Goal: Task Accomplishment & Management: Use online tool/utility

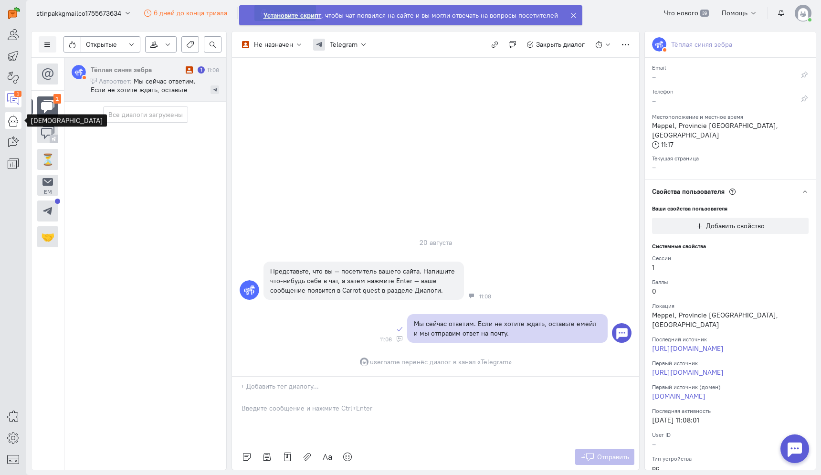
click at [11, 119] on icon at bounding box center [13, 120] width 12 height 11
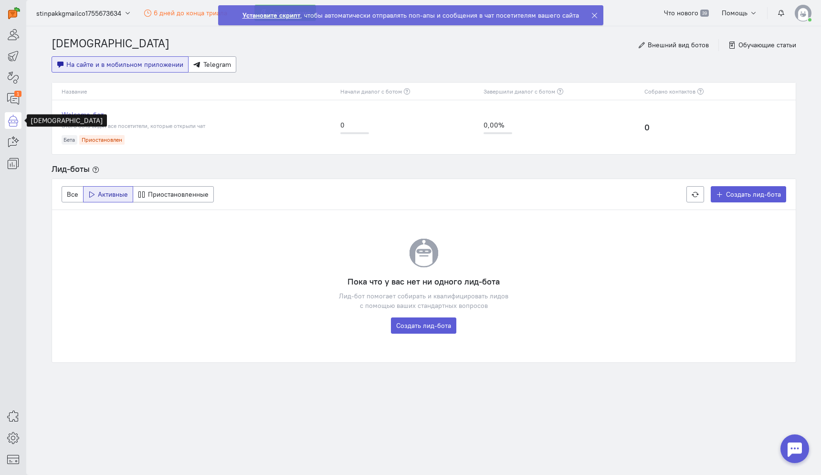
click at [83, 170] on span "Лид-боты" at bounding box center [71, 168] width 38 height 11
click at [135, 169] on h4 "Лид-боты" at bounding box center [424, 169] width 745 height 10
drag, startPoint x: 64, startPoint y: 169, endPoint x: 90, endPoint y: 169, distance: 25.8
click at [90, 169] on h4 "Лид-боты" at bounding box center [424, 169] width 745 height 10
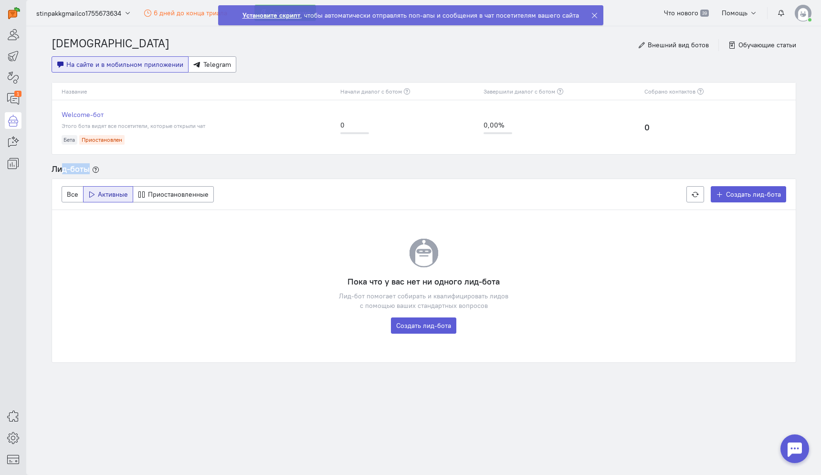
click at [74, 166] on span "Лид-боты" at bounding box center [71, 168] width 38 height 11
click at [594, 14] on icon at bounding box center [594, 15] width 7 height 7
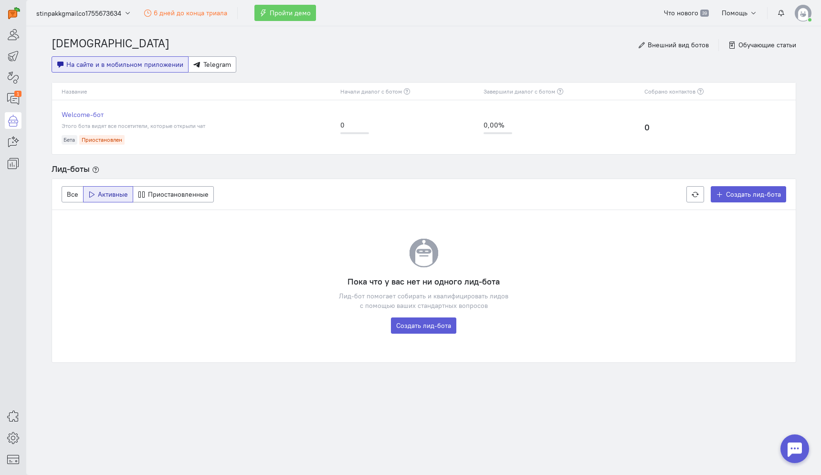
click at [74, 169] on span "Лид-боты" at bounding box center [71, 168] width 38 height 11
click at [409, 280] on h4 "Пока что у вас нет ни одного лид-бота" at bounding box center [424, 282] width 687 height 10
click at [217, 167] on h4 "Лид-боты" at bounding box center [424, 169] width 745 height 10
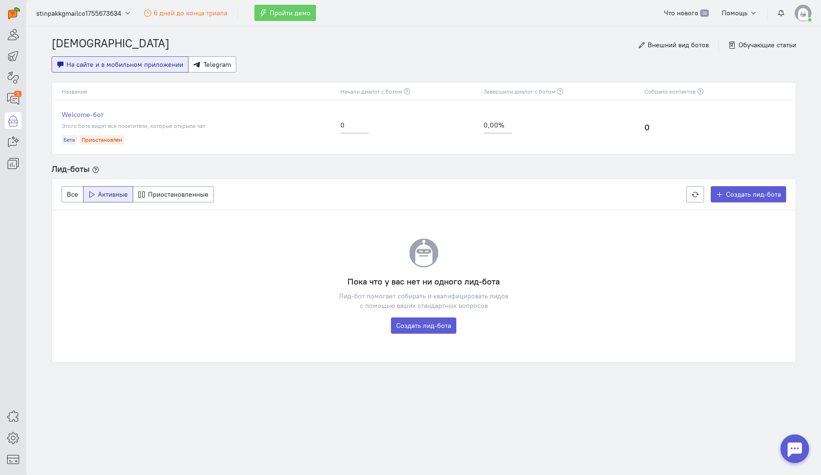
click at [81, 42] on li "[DEMOGRAPHIC_DATA]" at bounding box center [111, 44] width 118 height 16
click at [6, 99] on link "1" at bounding box center [13, 99] width 17 height 17
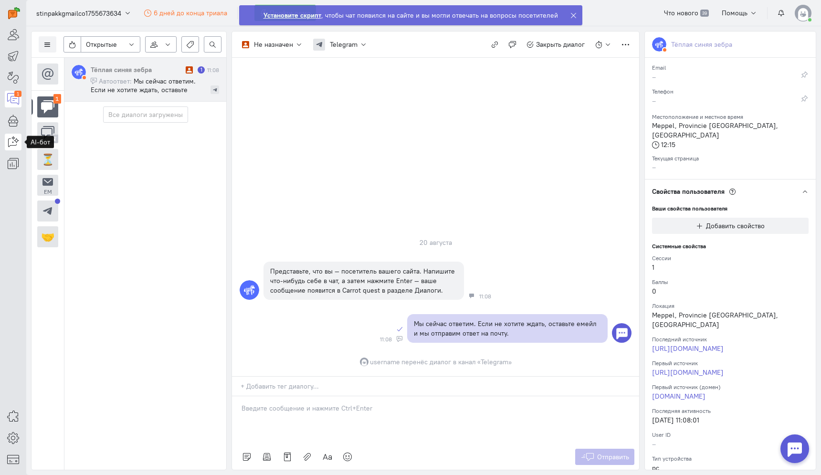
click at [9, 139] on icon at bounding box center [13, 141] width 12 height 11
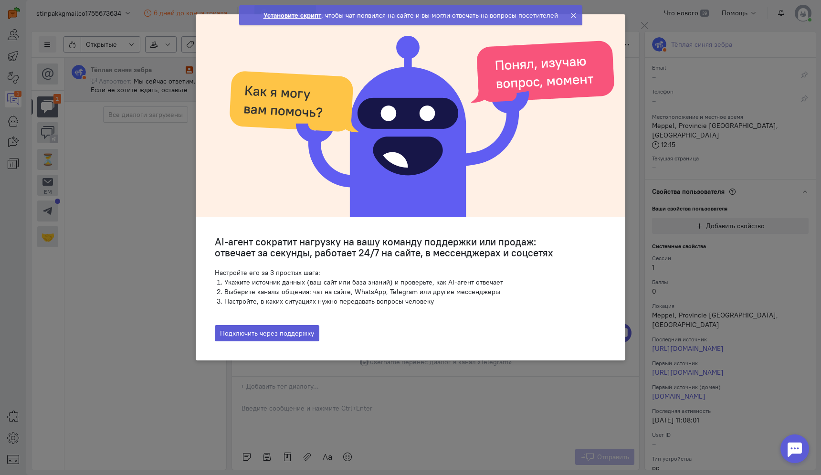
click at [9, 133] on ngb-modal-window "AI-агент сократит нагрузку на вашу команду поддержки или продаж: отвечает за се…" at bounding box center [410, 237] width 821 height 475
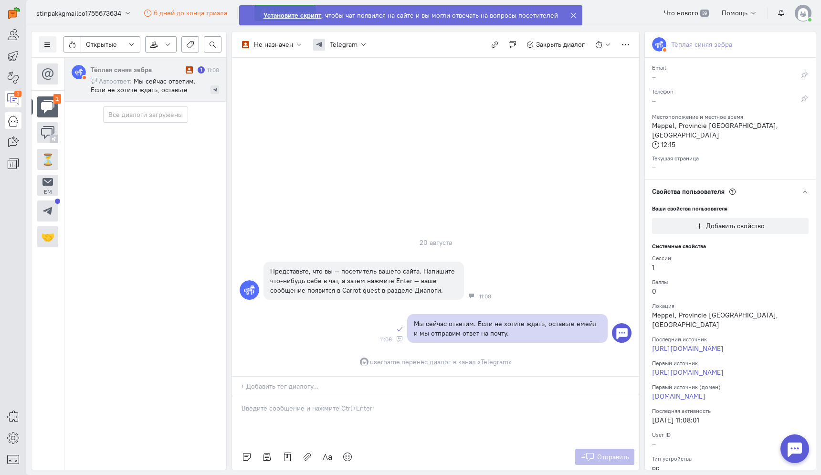
click at [11, 124] on icon at bounding box center [13, 120] width 12 height 11
